Goal: Task Accomplishment & Management: Manage account settings

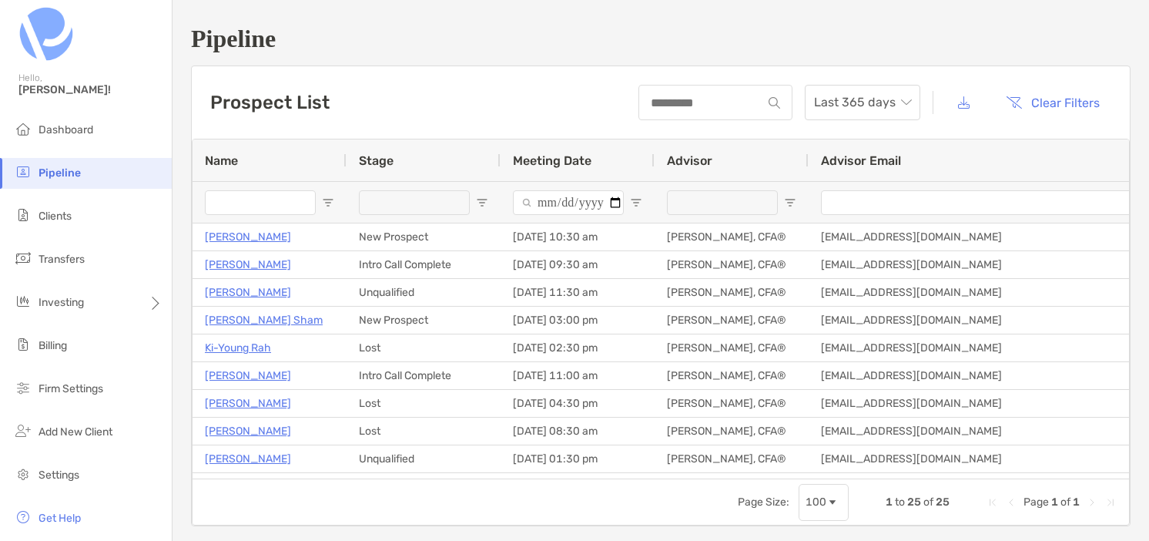
click at [539, 28] on h1 "Pipeline" at bounding box center [661, 39] width 940 height 28
click at [61, 471] on span "Settings" at bounding box center [59, 474] width 41 height 13
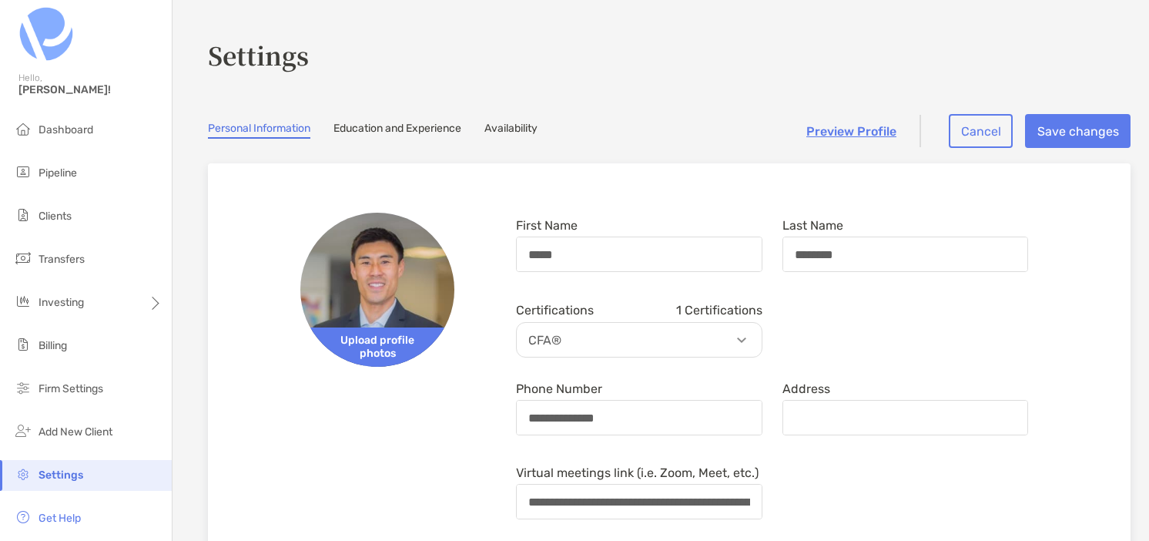
click at [513, 131] on link "Availability" at bounding box center [510, 130] width 53 height 17
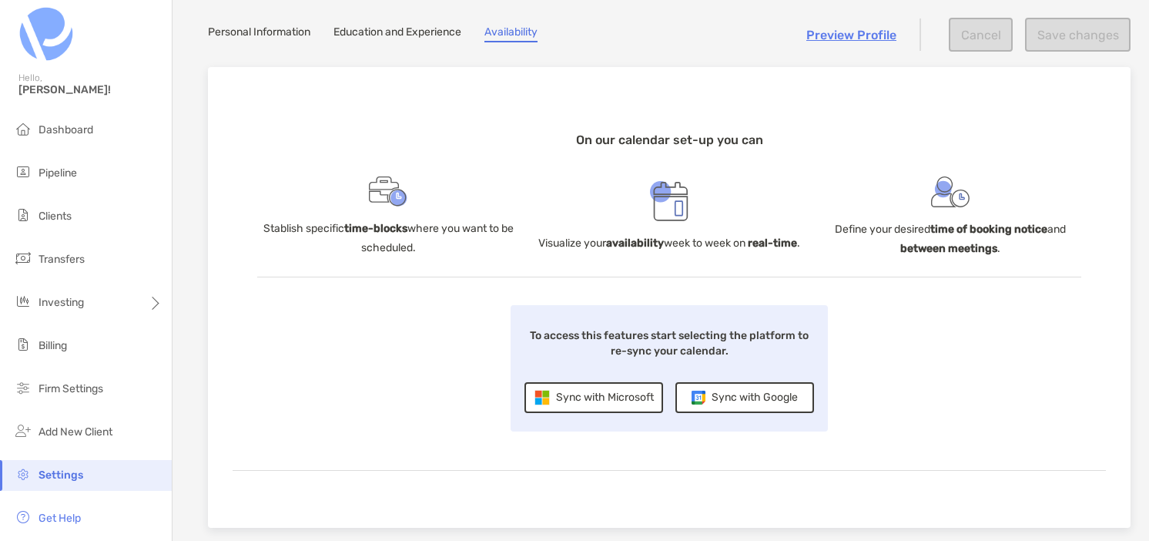
scroll to position [115, 0]
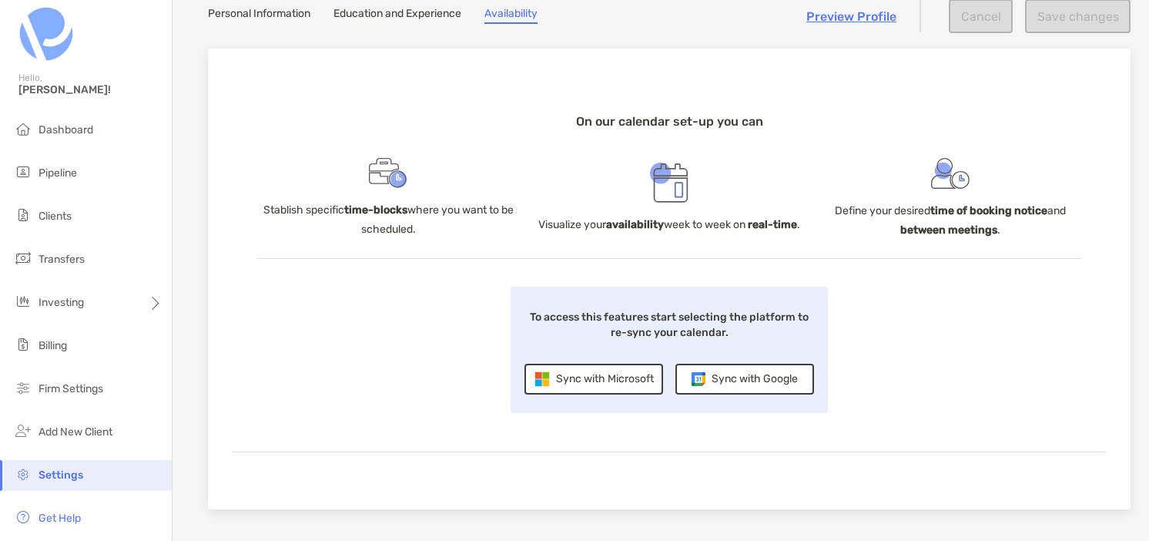
click at [750, 387] on div "Sync with Google" at bounding box center [745, 379] width 139 height 31
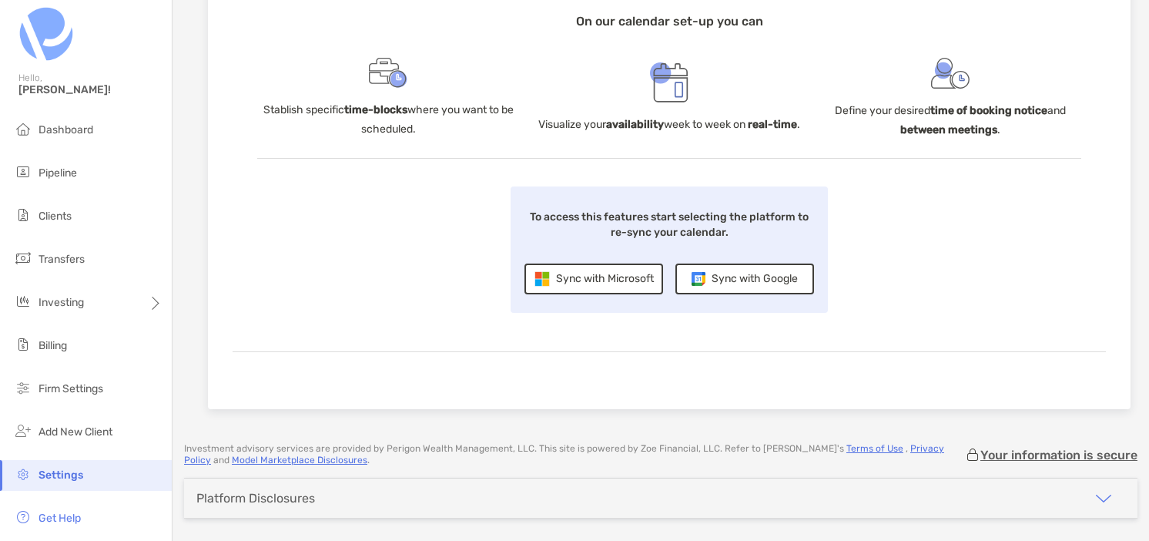
scroll to position [265, 0]
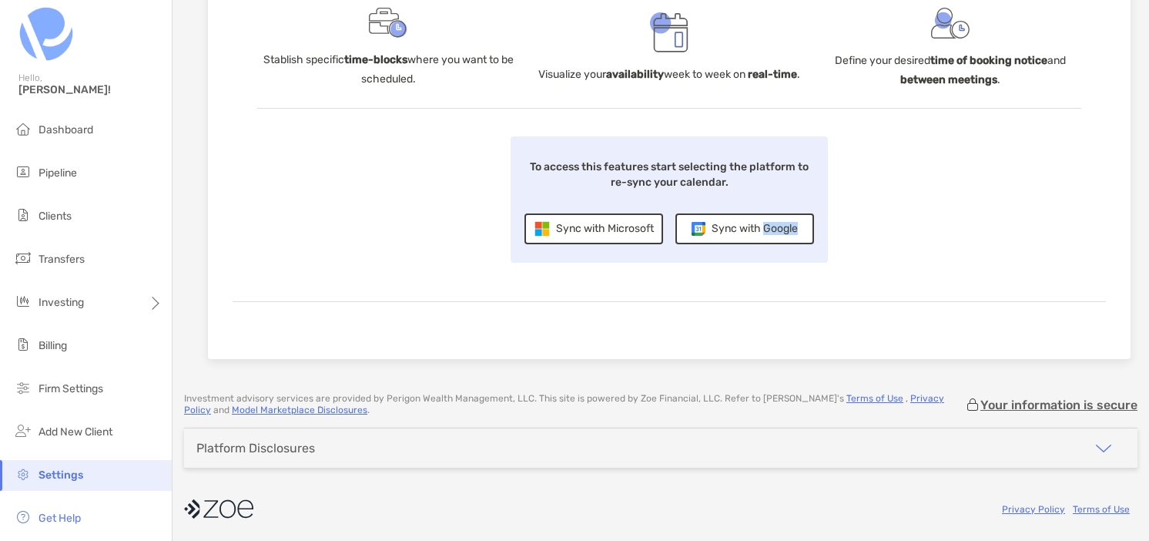
click at [736, 244] on div "Sync with Google" at bounding box center [745, 228] width 139 height 31
click at [742, 242] on div "Sync with Google" at bounding box center [745, 228] width 139 height 31
